Goal: Browse casually: Explore the website without a specific task or goal

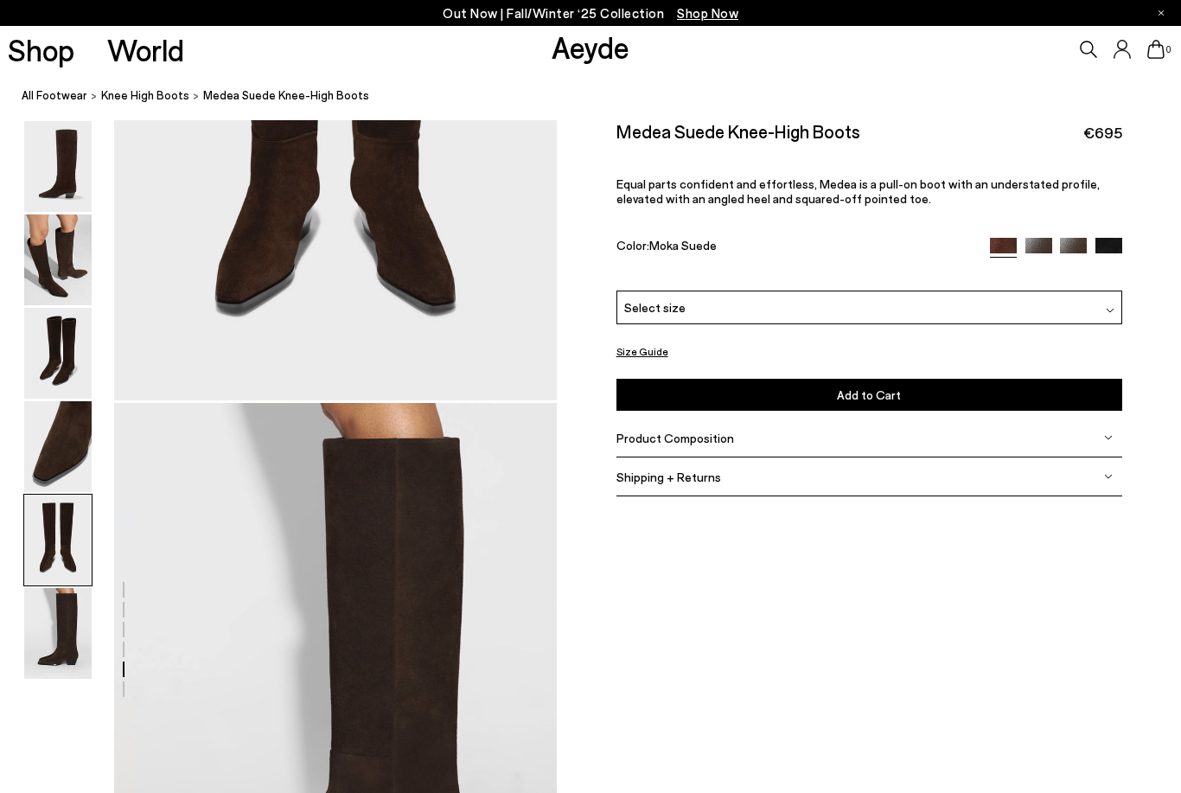
scroll to position [2683, 0]
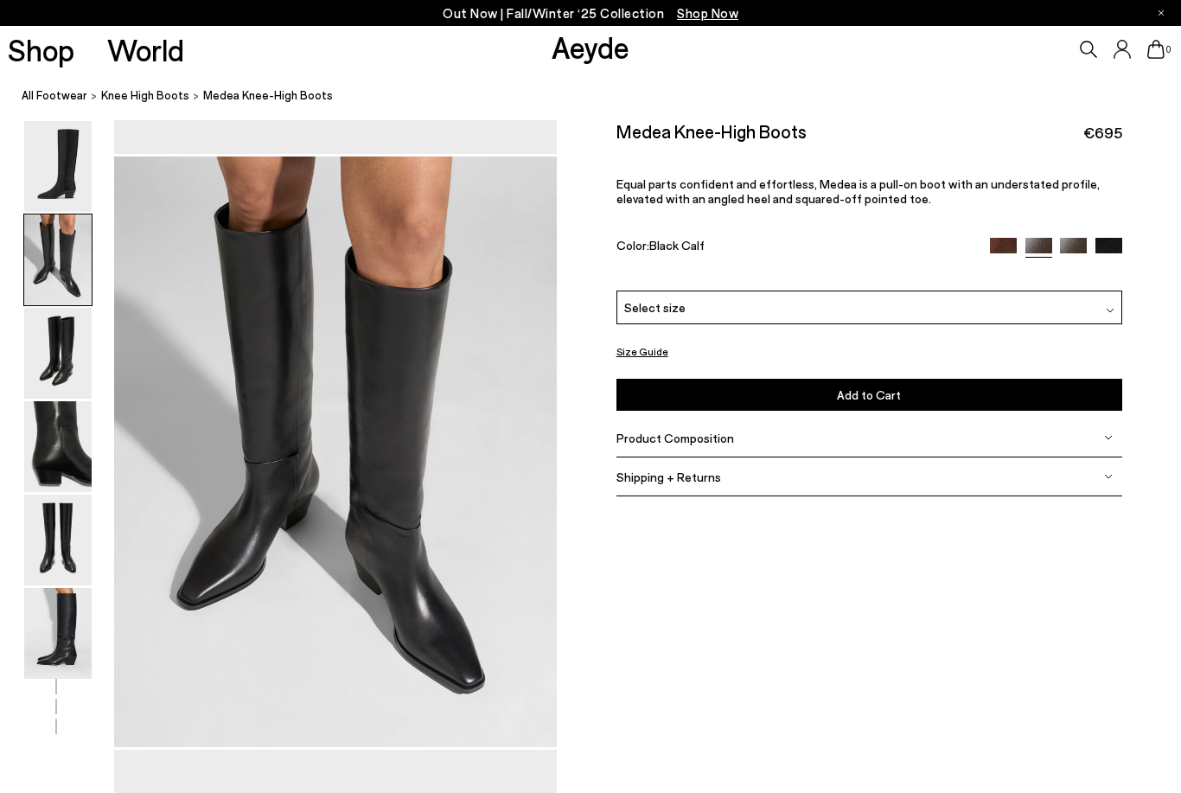
scroll to position [762, 0]
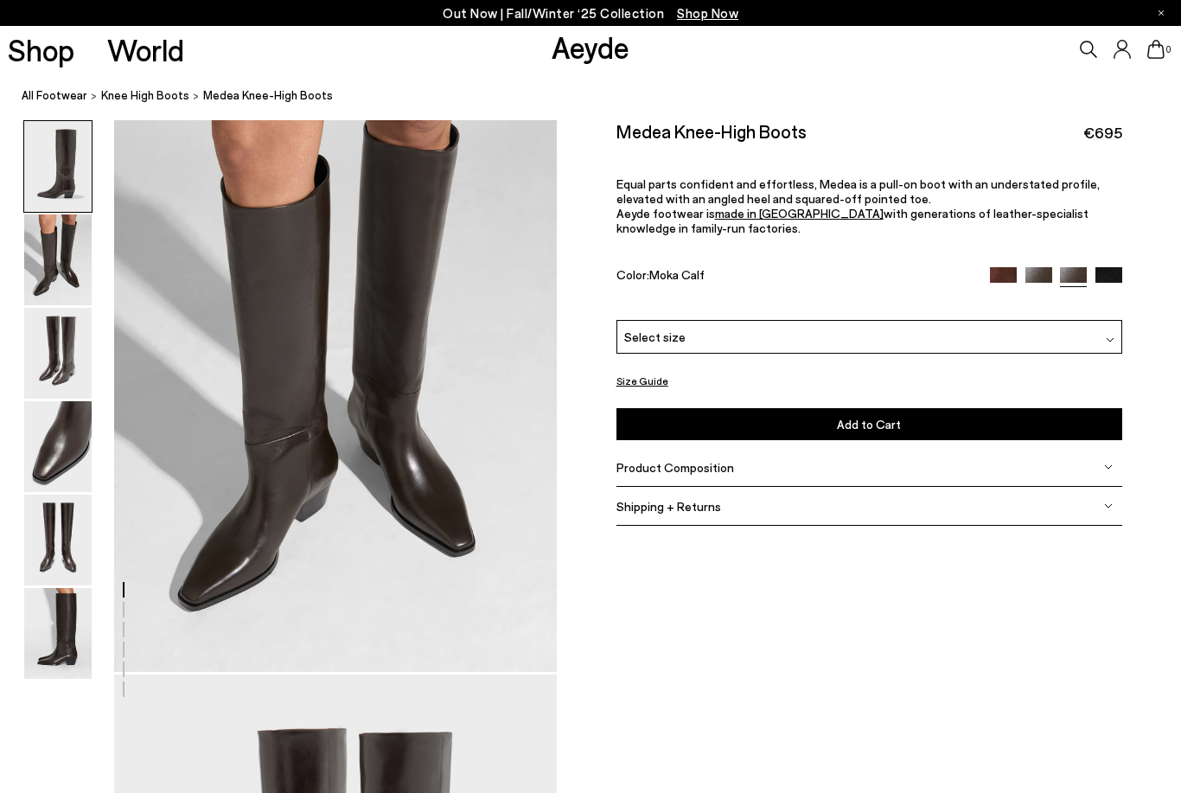
scroll to position [687, 0]
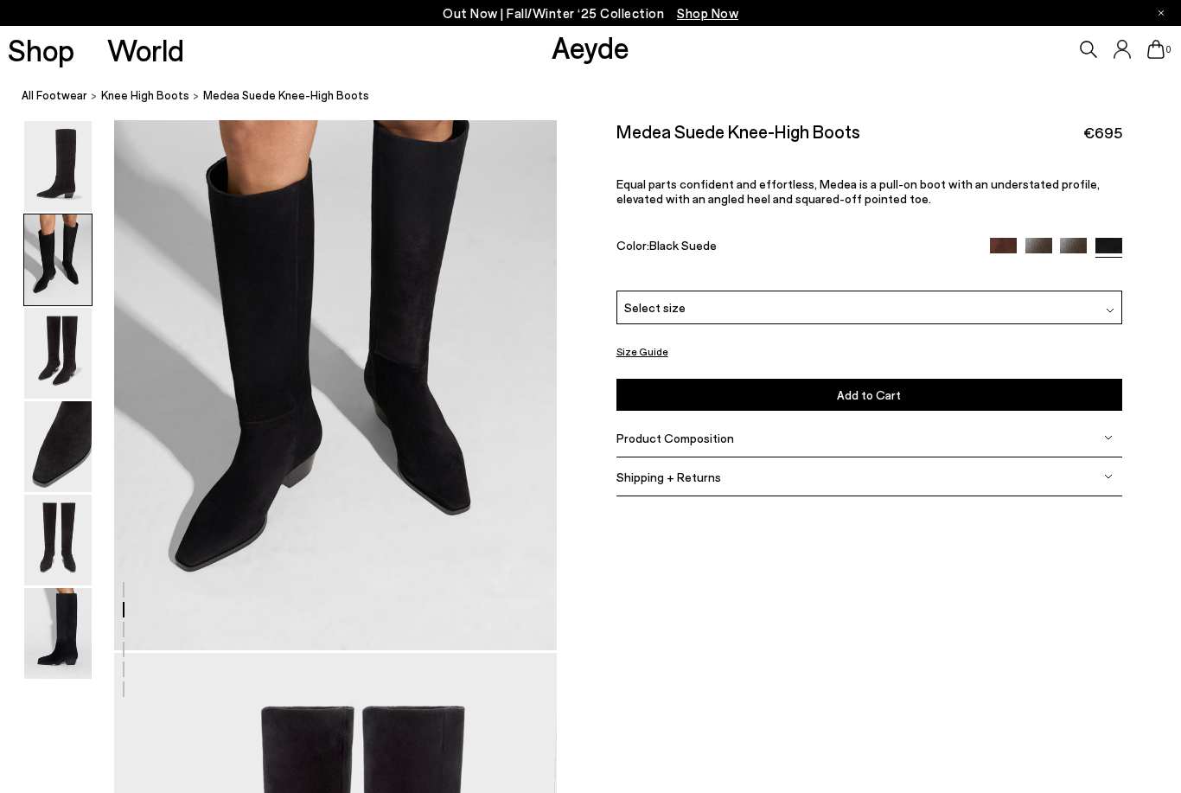
scroll to position [709, 0]
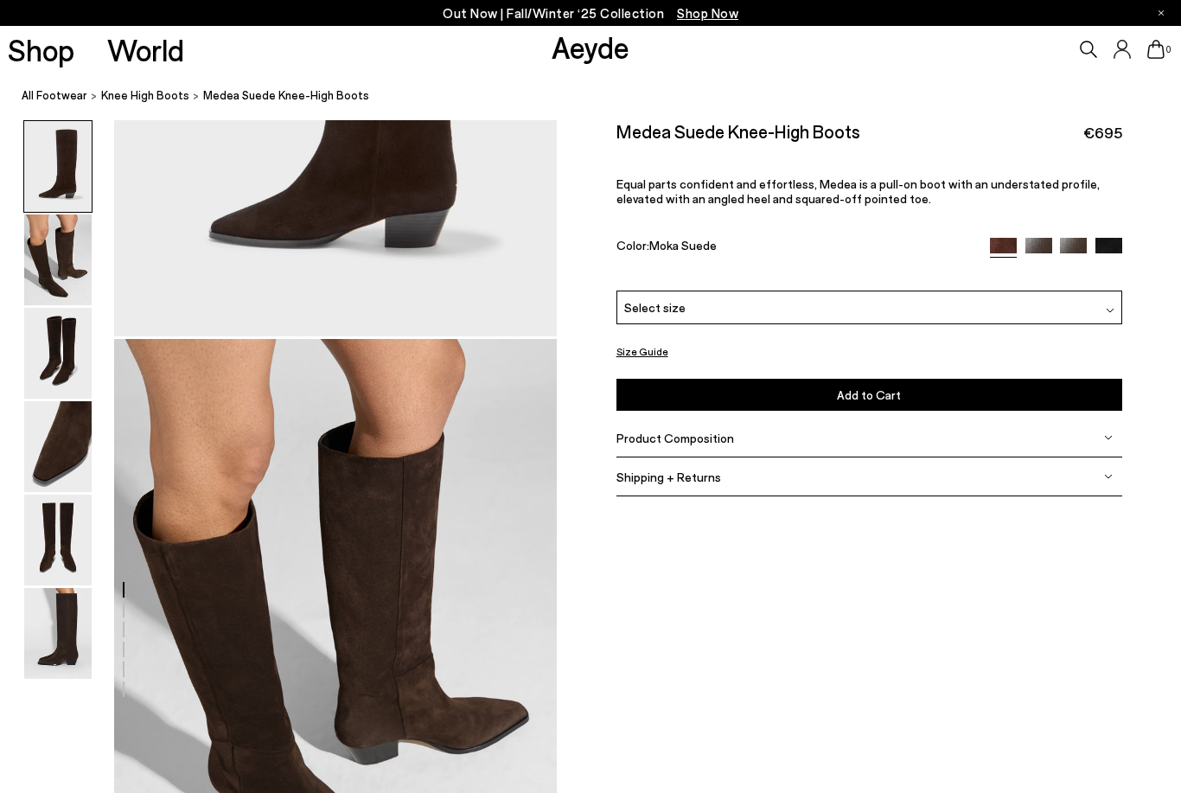
scroll to position [365, 0]
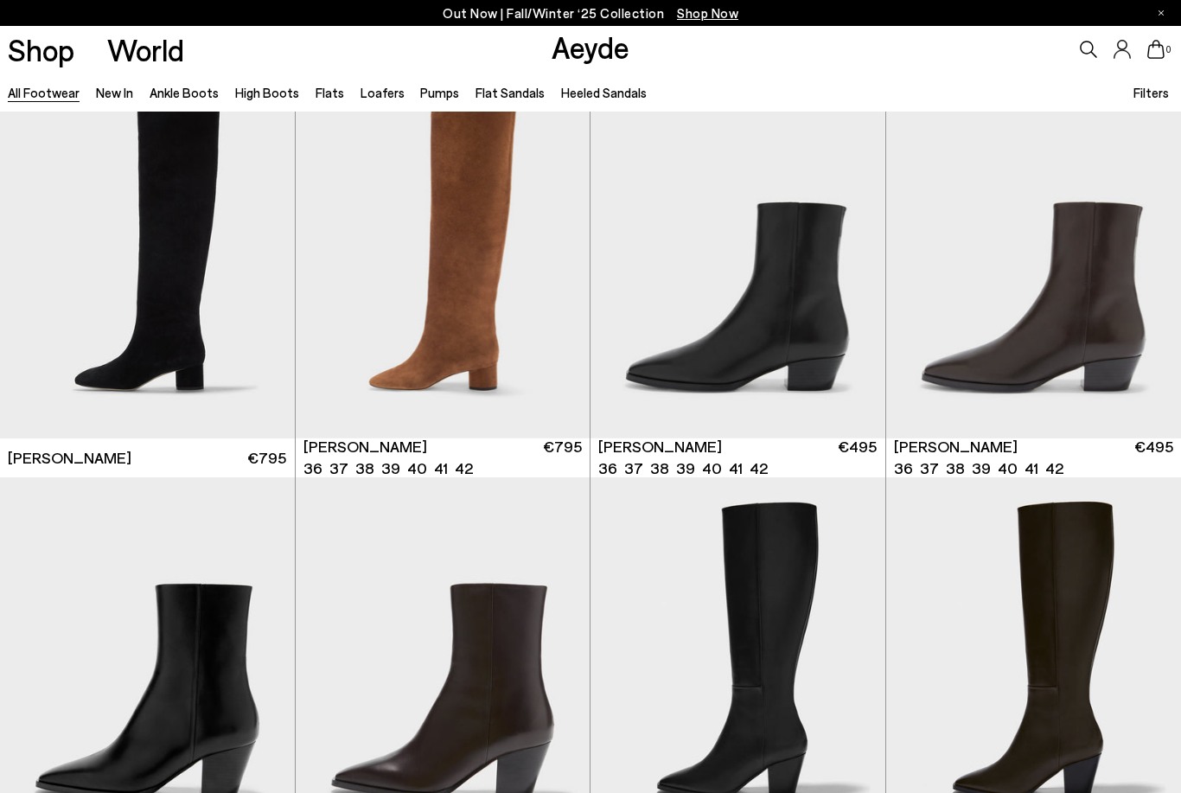
scroll to position [862, 0]
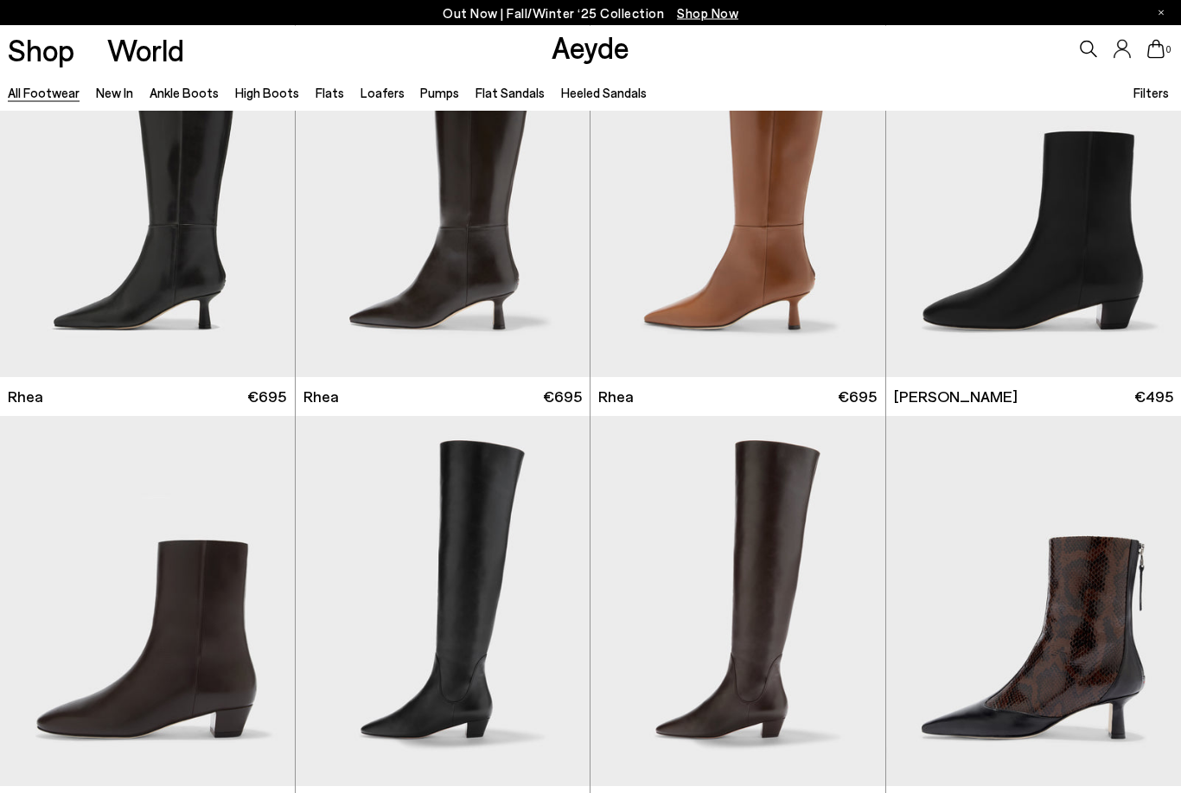
scroll to position [3379, 0]
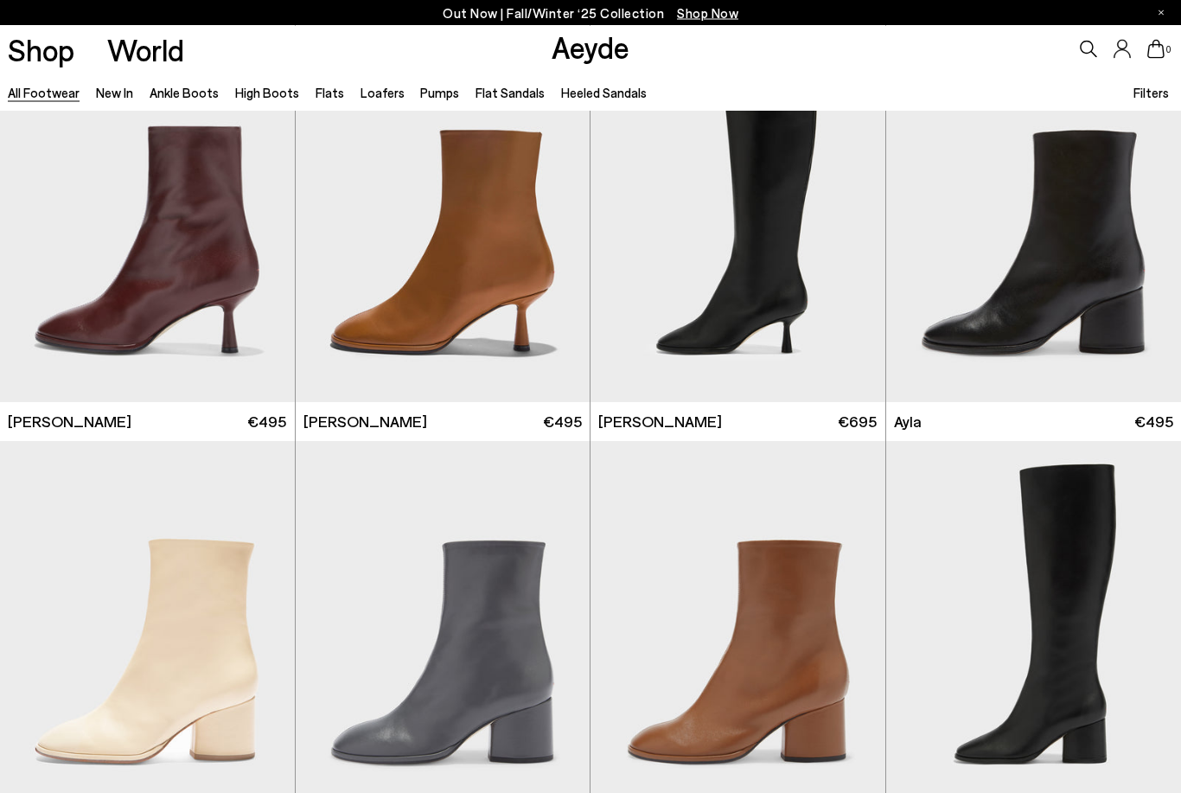
scroll to position [8264, 0]
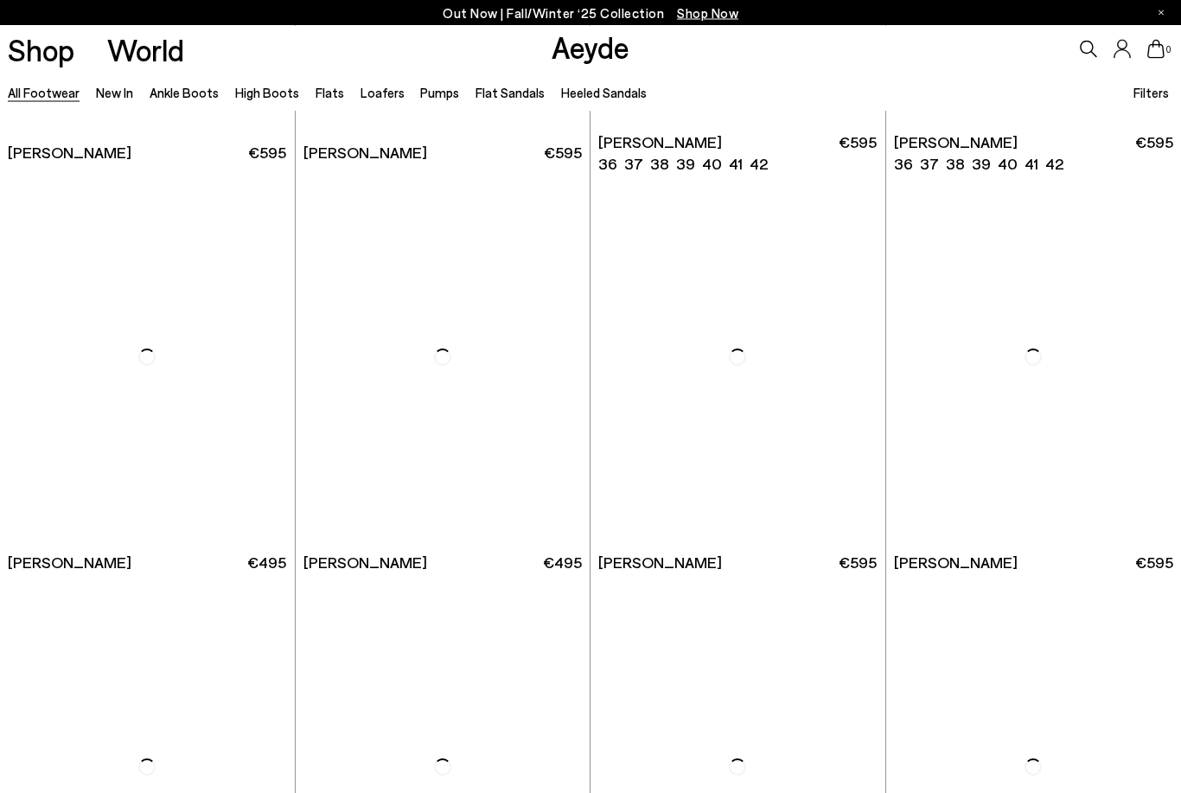
scroll to position [12215, 0]
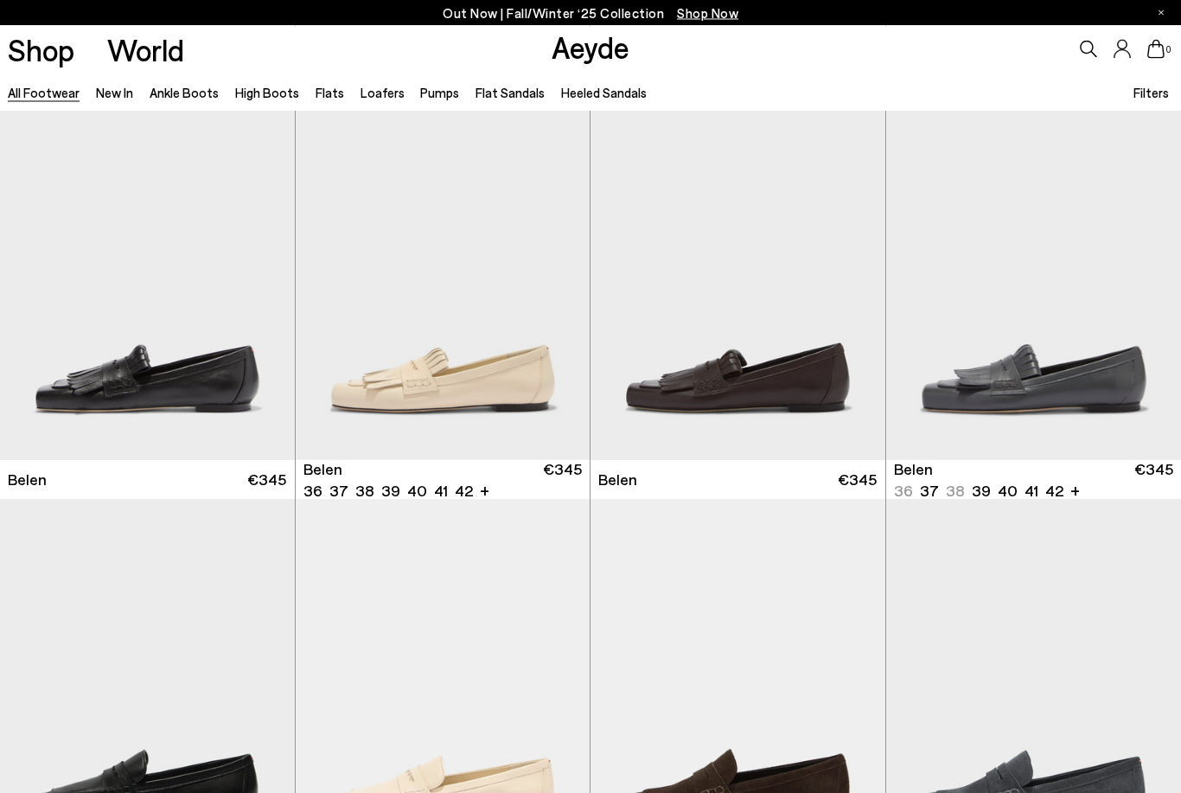
scroll to position [13197, 0]
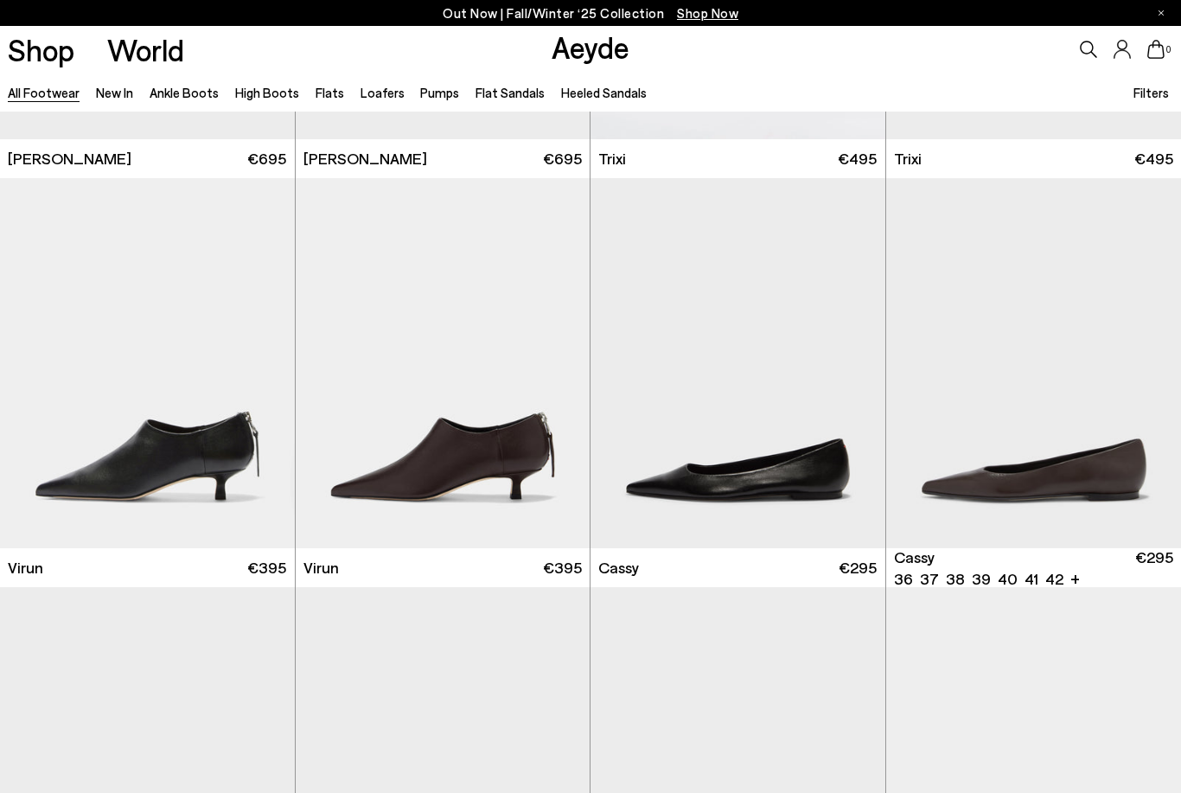
scroll to position [19221, 0]
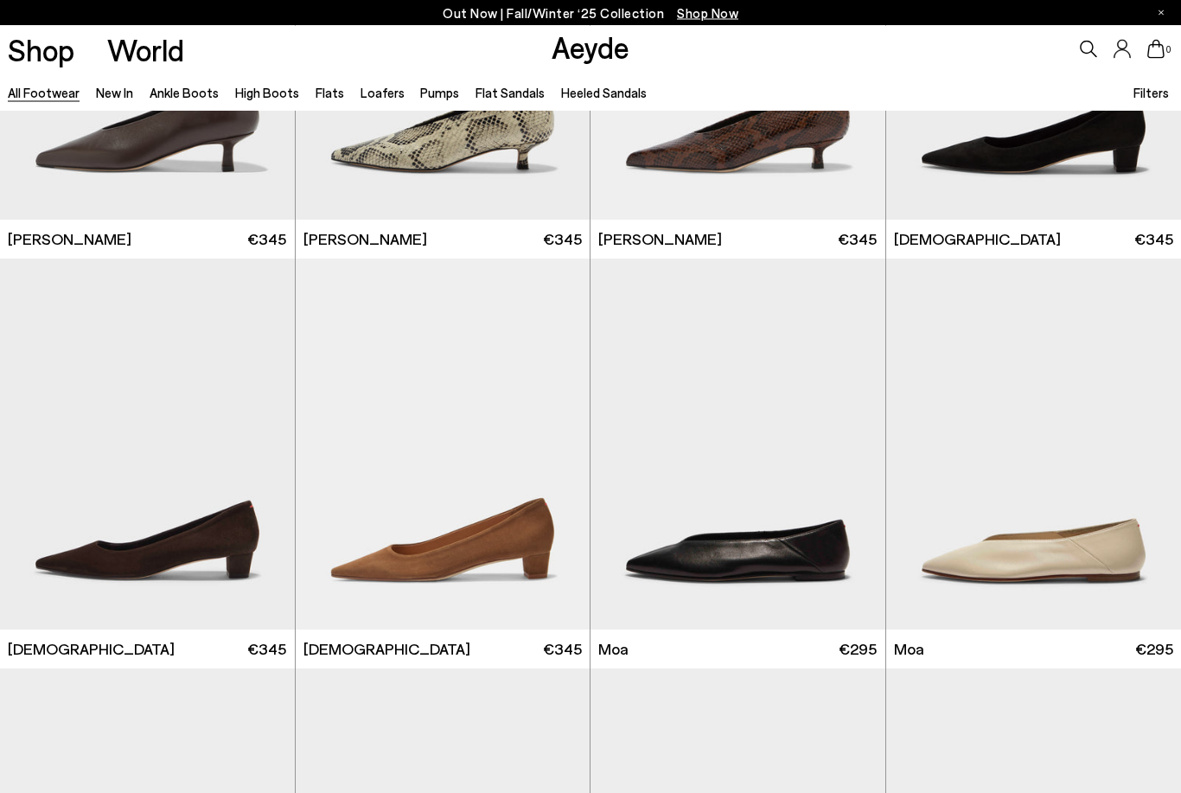
scroll to position [20313, 0]
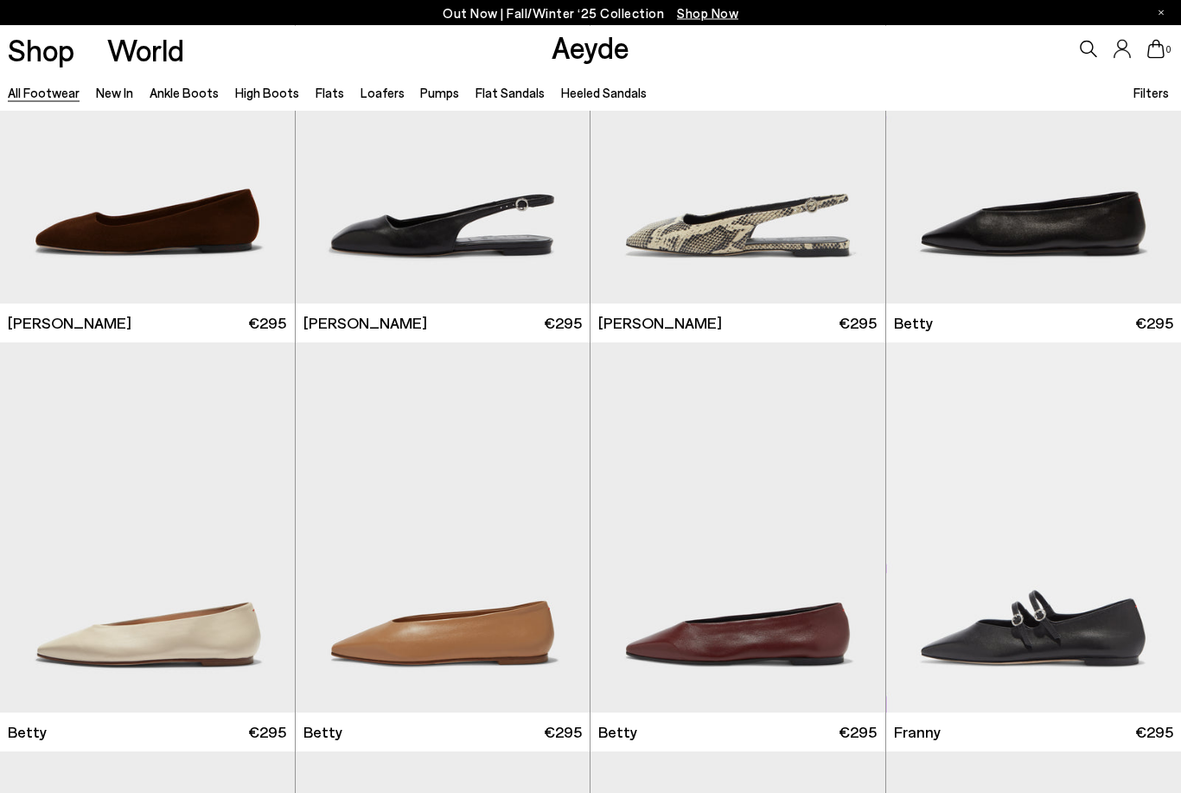
scroll to position [27186, 0]
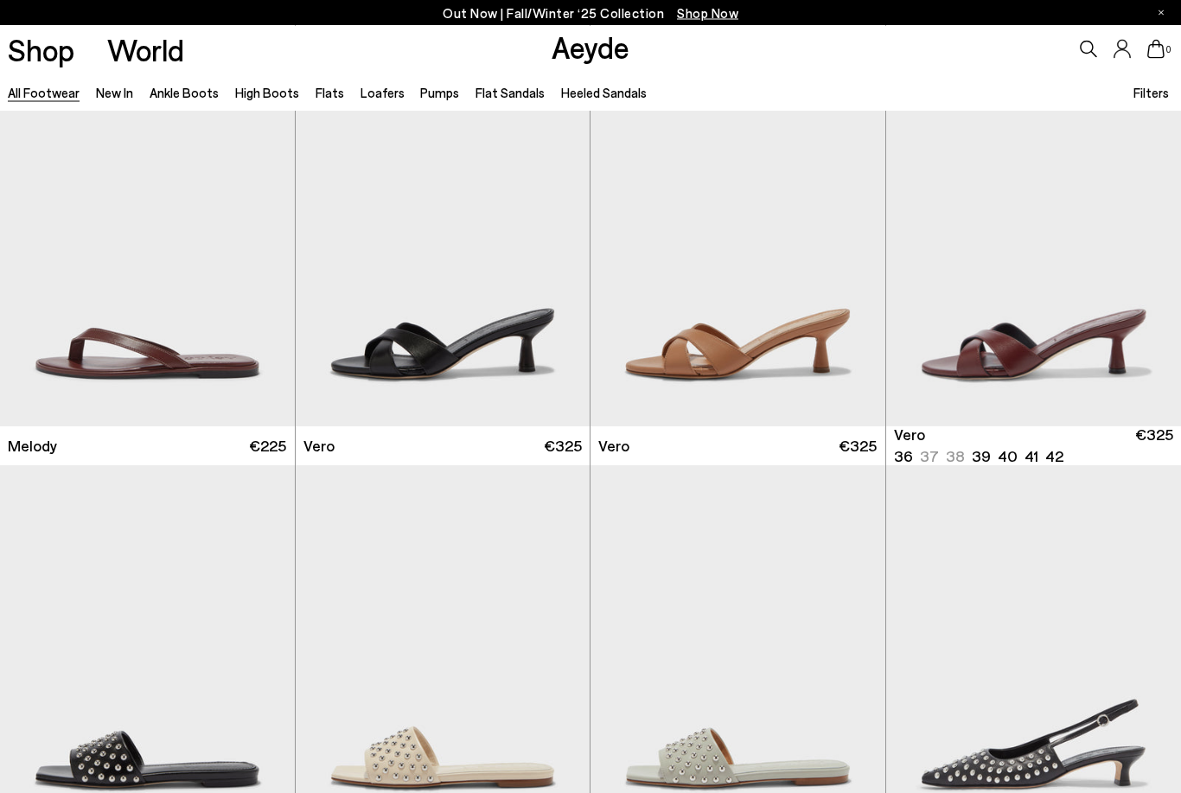
scroll to position [31238, 0]
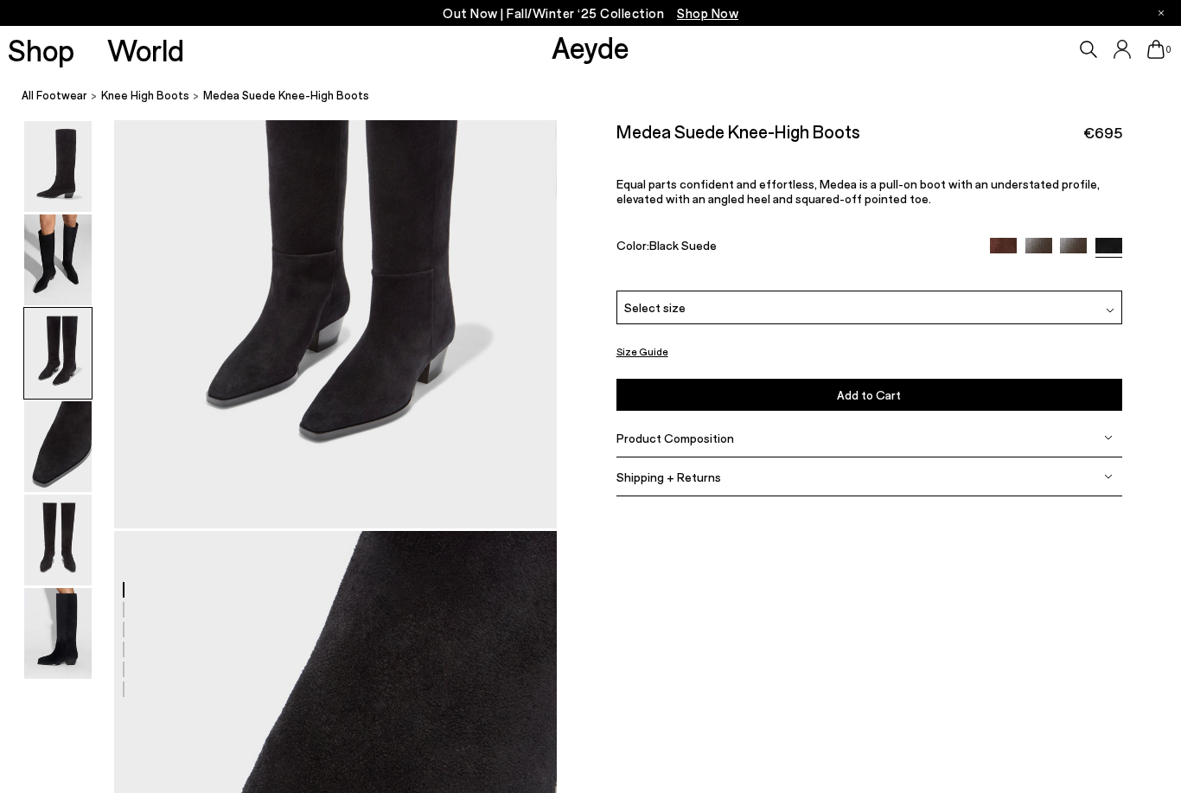
scroll to position [1349, 0]
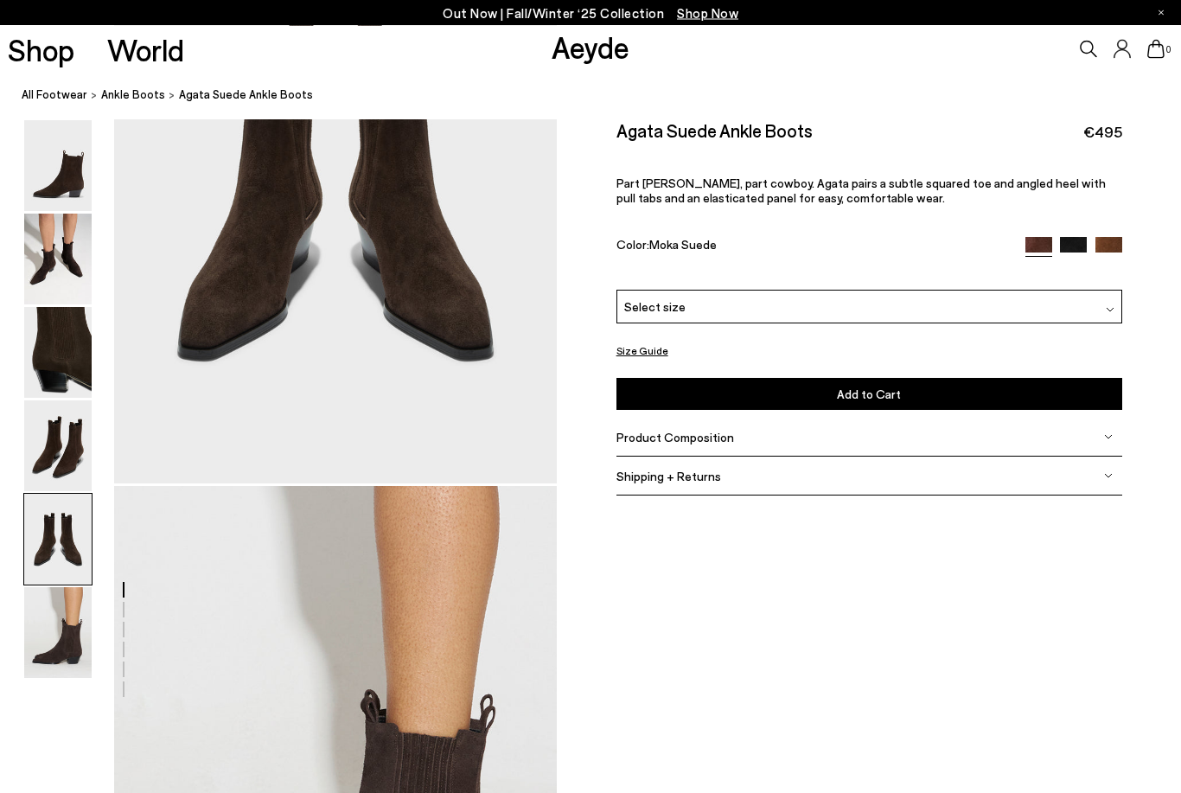
scroll to position [2601, 0]
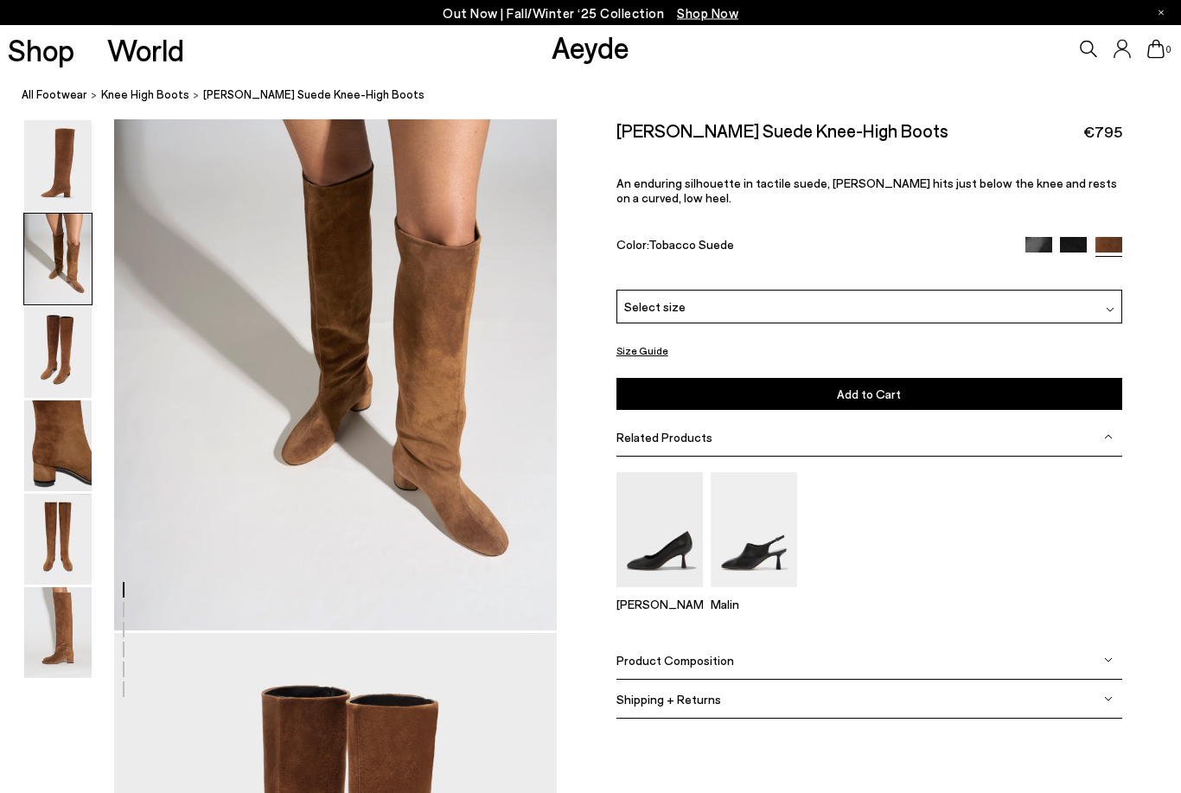
scroll to position [658, 0]
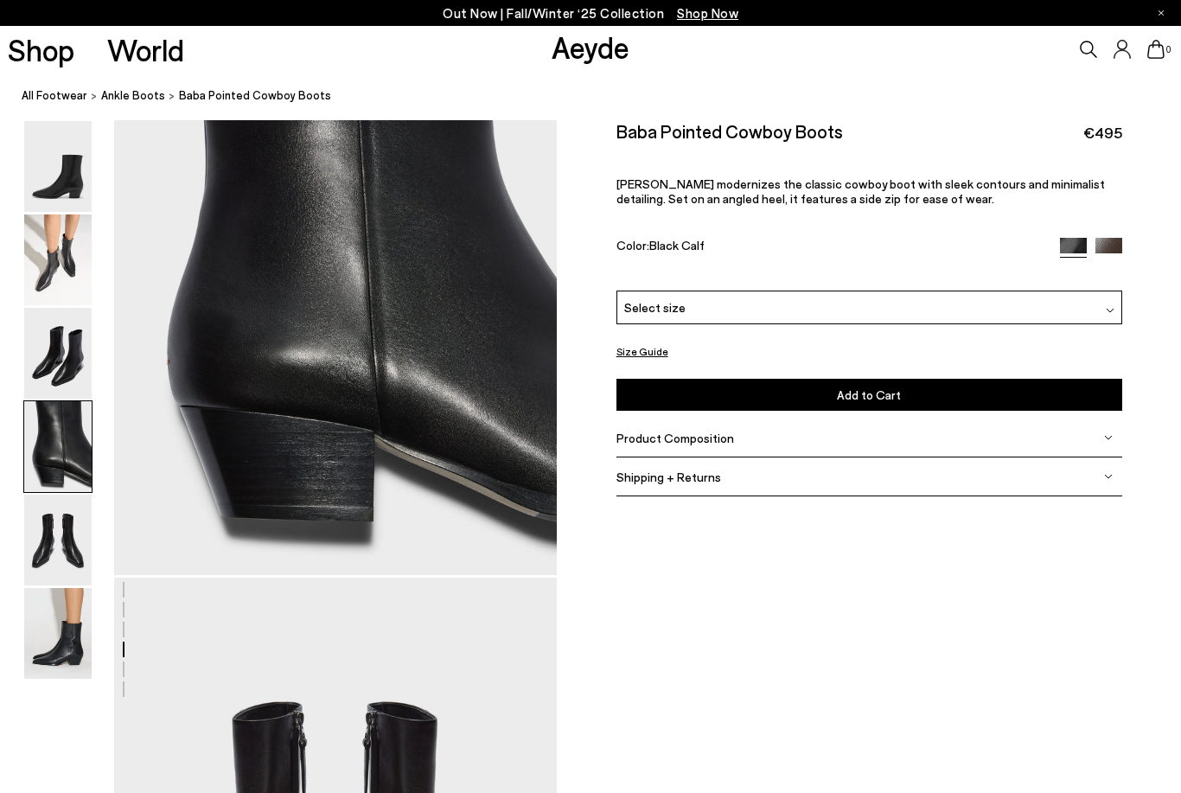
scroll to position [1972, 0]
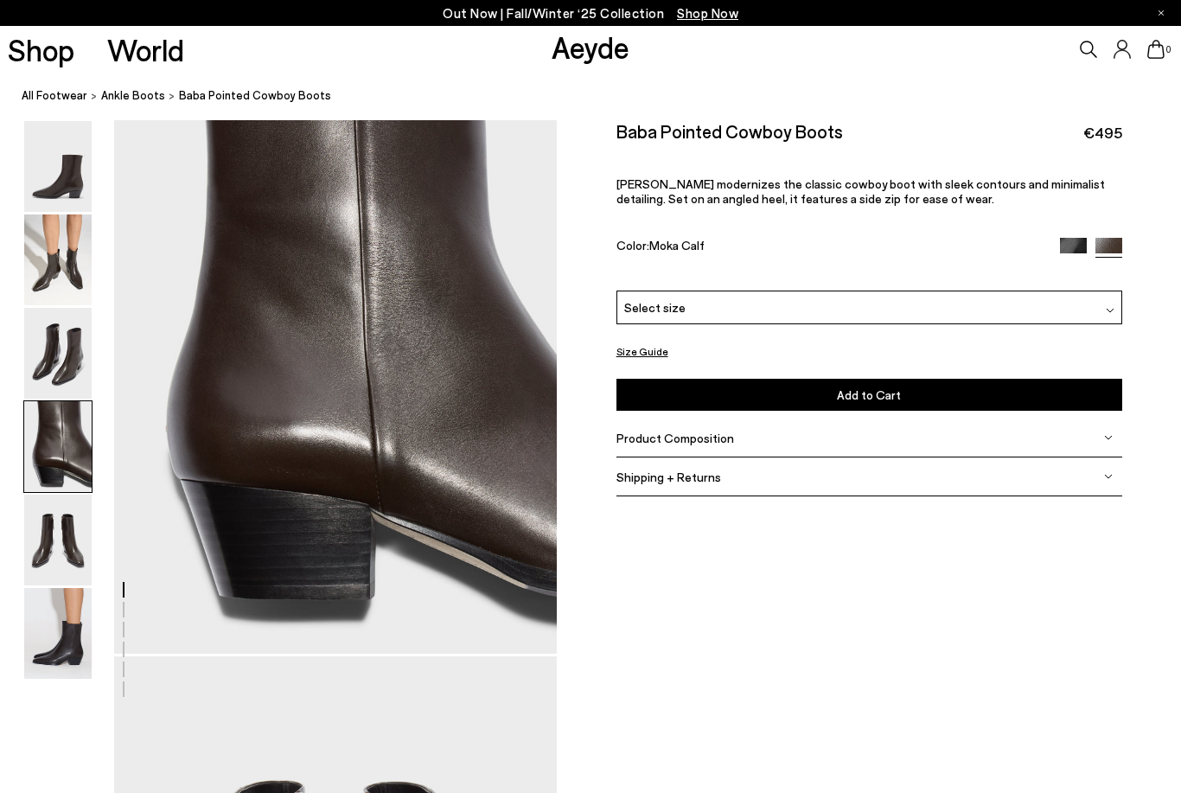
scroll to position [1831, 0]
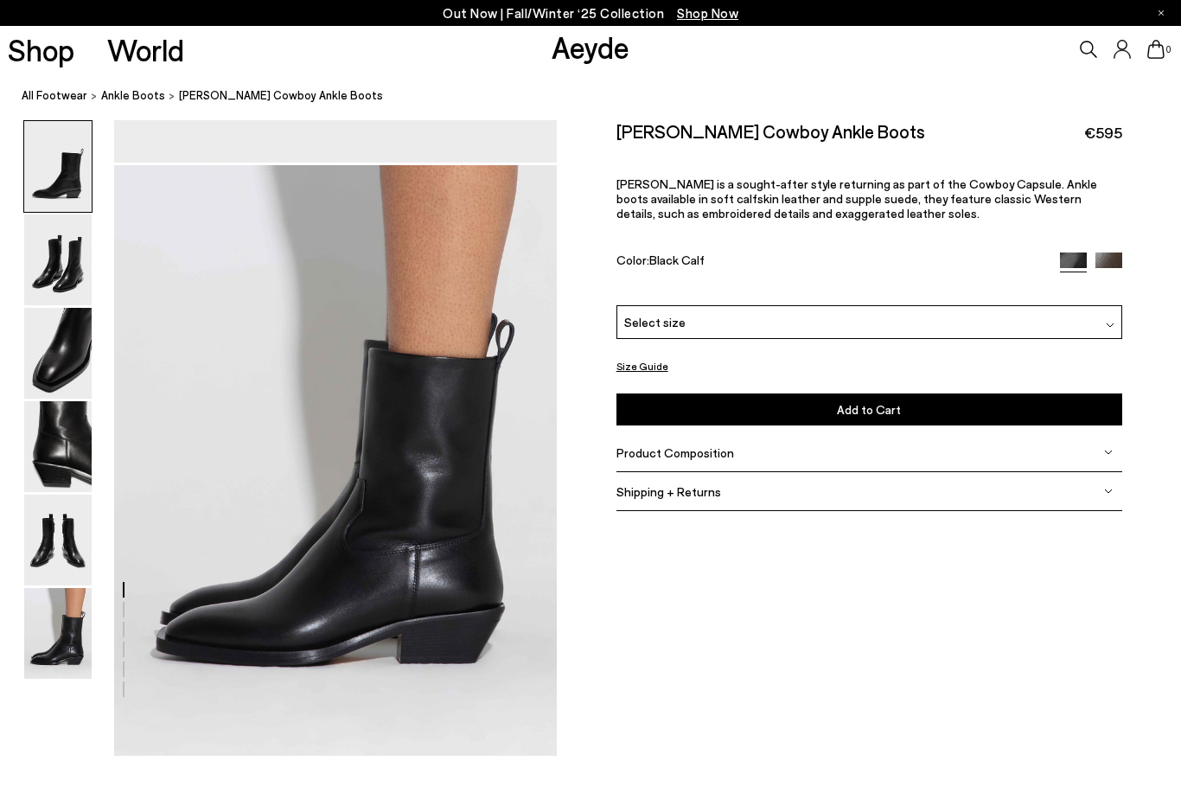
scroll to position [2977, 0]
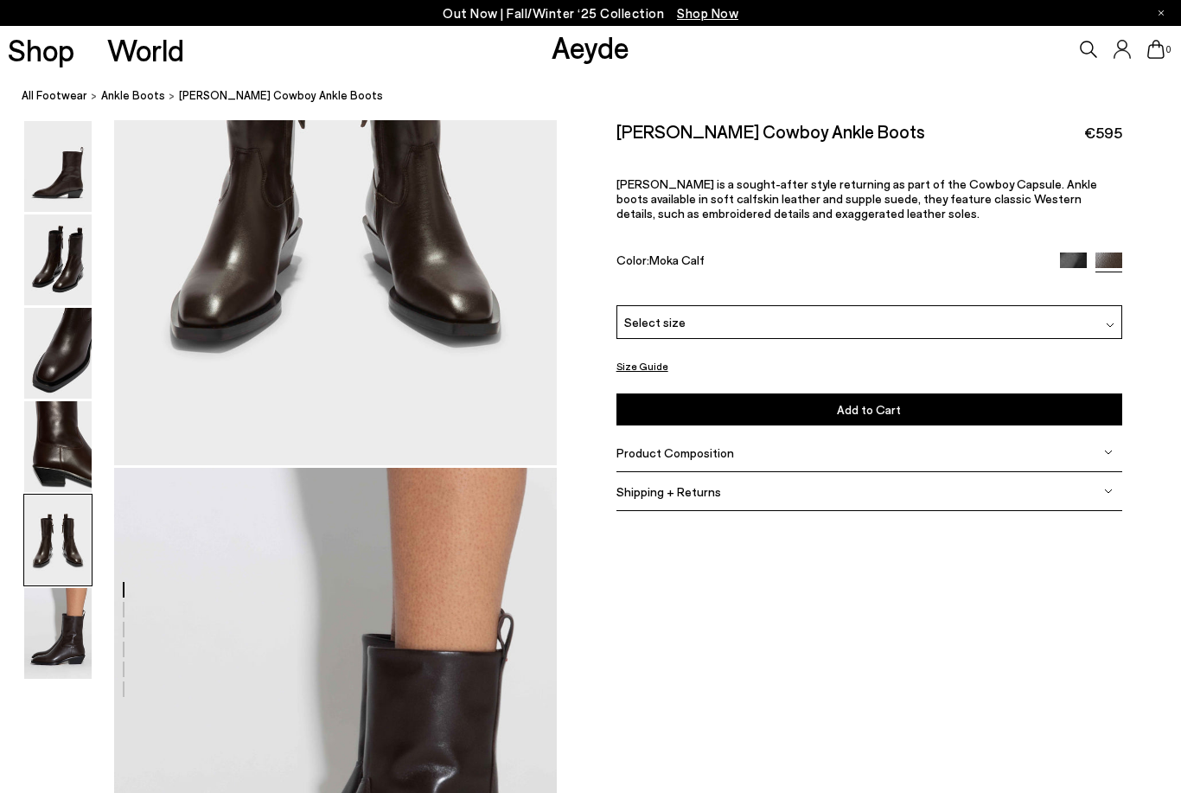
scroll to position [2610, 0]
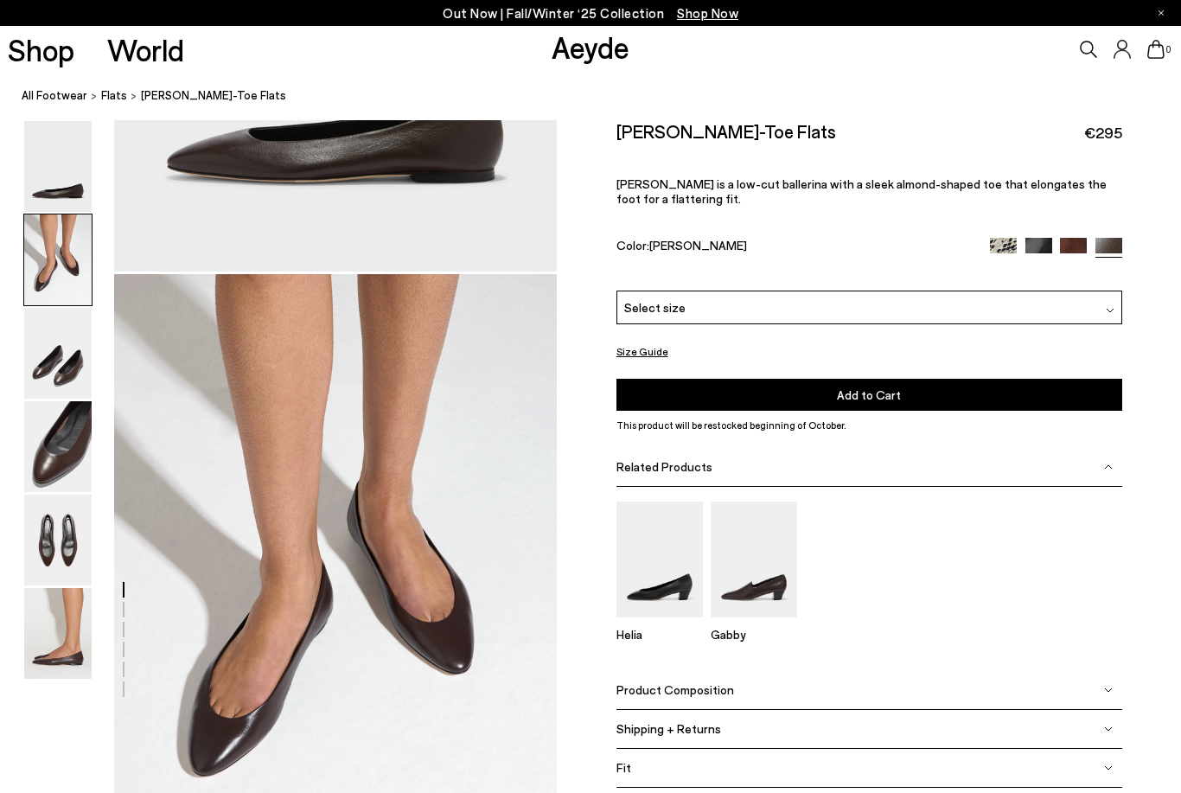
scroll to position [412, 0]
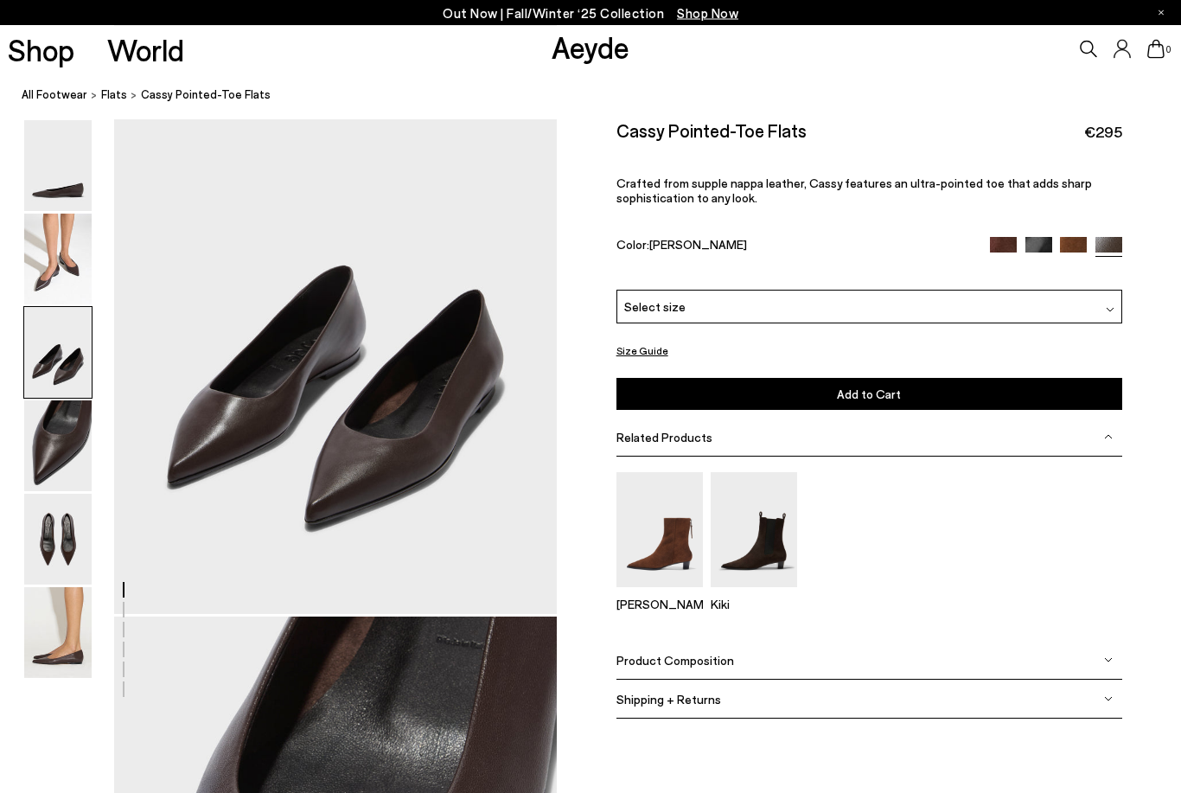
scroll to position [1274, 0]
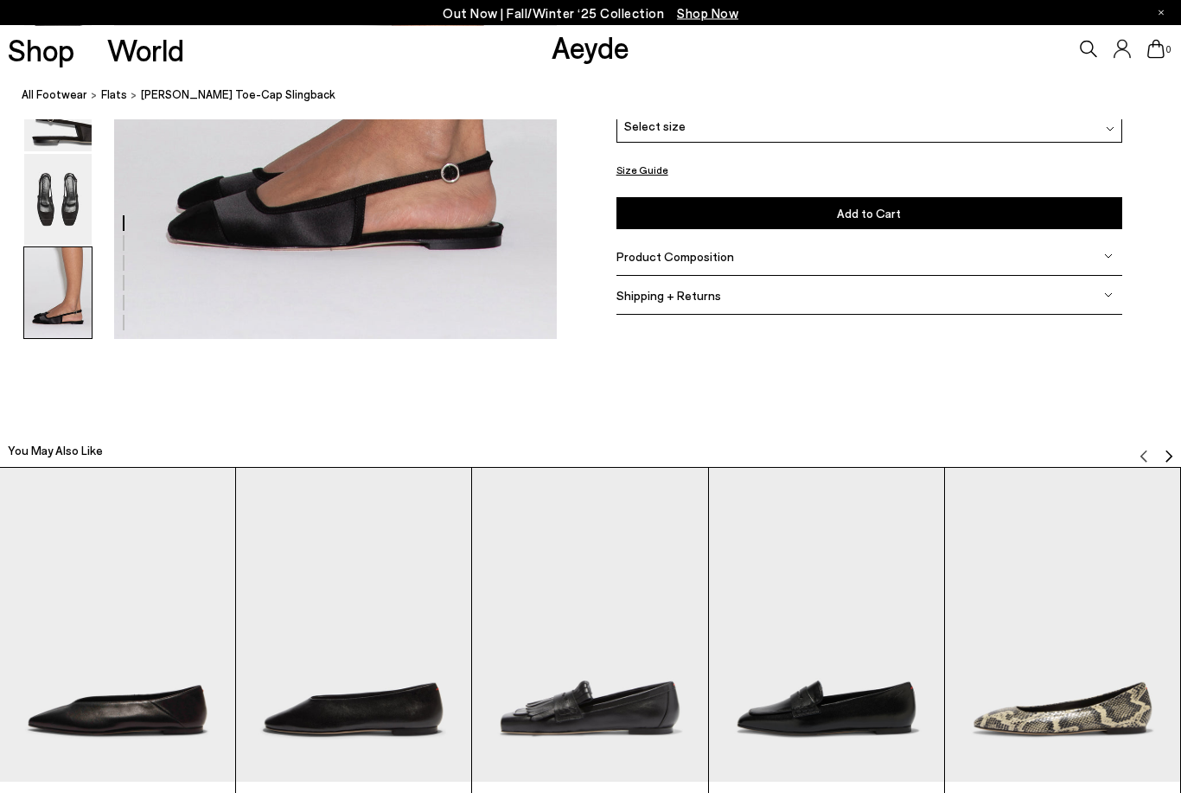
scroll to position [3300, 0]
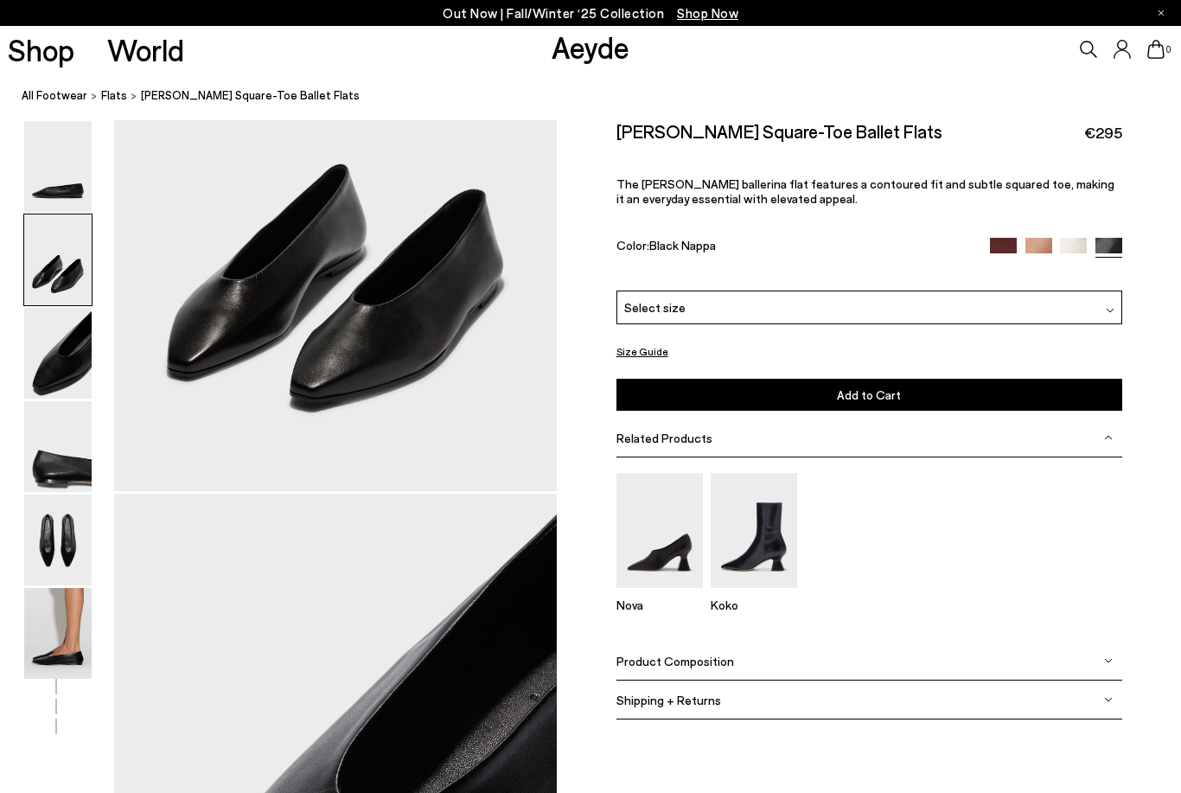
scroll to position [832, 0]
